Goal: Find specific page/section: Find specific page/section

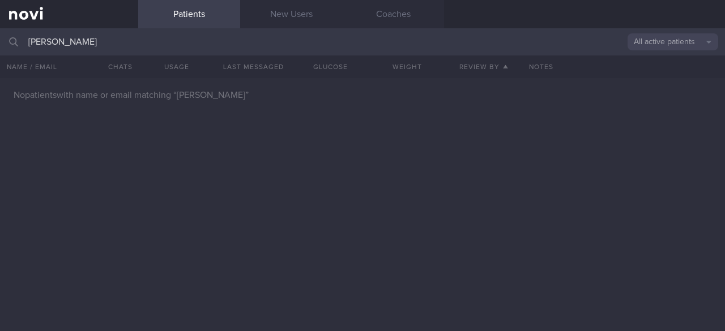
type input "[PERSON_NAME]"
click at [712, 41] on button "All active patients" at bounding box center [673, 41] width 91 height 17
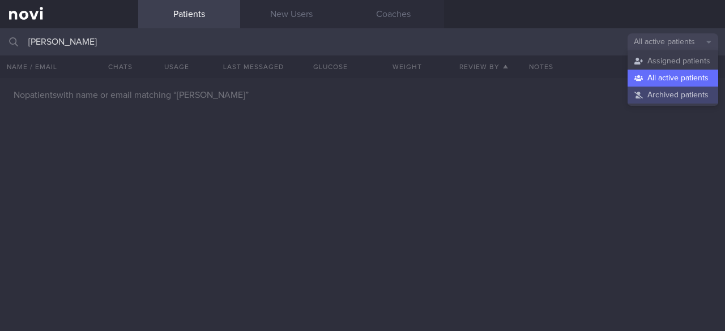
click at [664, 97] on button "Archived patients" at bounding box center [673, 95] width 91 height 17
